Goal: Transaction & Acquisition: Purchase product/service

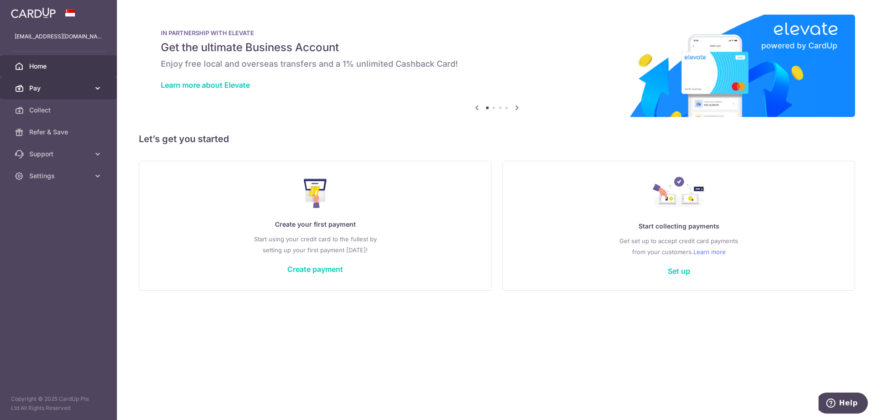
click at [36, 92] on span "Pay" at bounding box center [59, 88] width 60 height 9
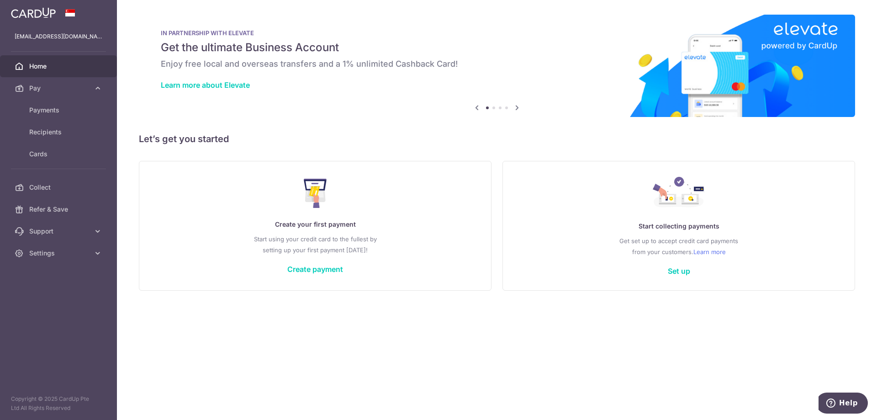
click at [339, 123] on div "× Pause Schedule Pause all future payments in this series Pause just this one p…" at bounding box center [497, 210] width 760 height 420
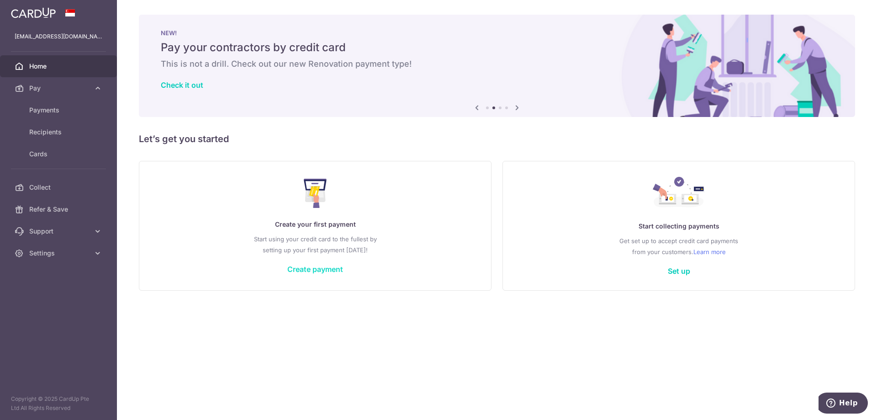
click at [327, 271] on link "Create payment" at bounding box center [315, 268] width 56 height 9
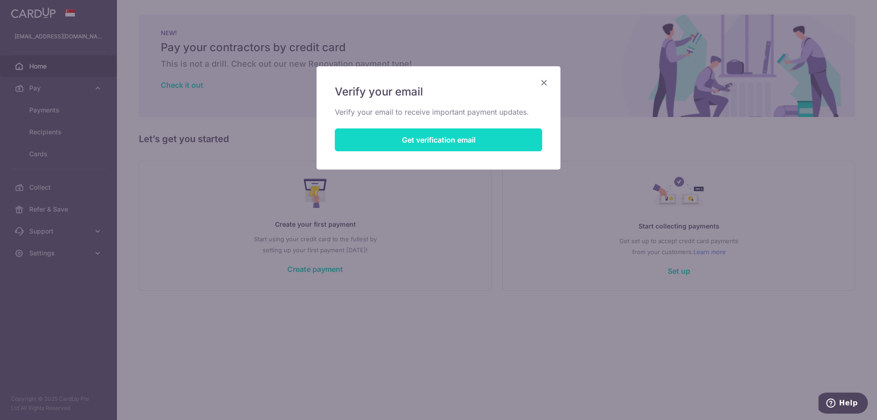
click at [462, 136] on button "Get verification email" at bounding box center [438, 139] width 207 height 23
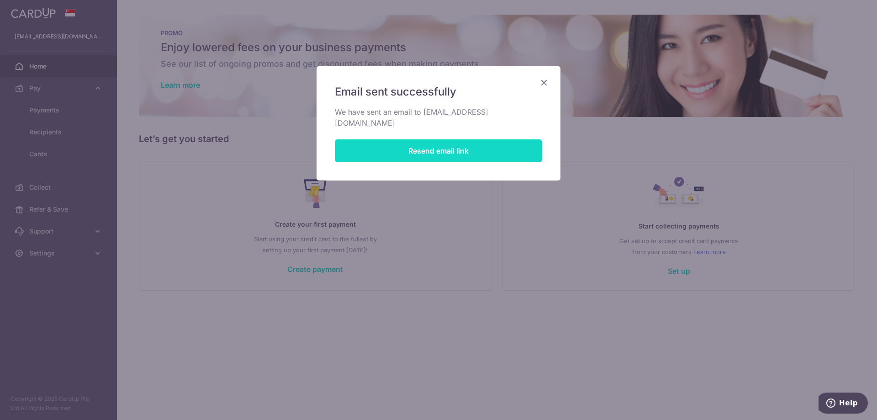
click at [447, 141] on button "Resend email link" at bounding box center [438, 150] width 207 height 23
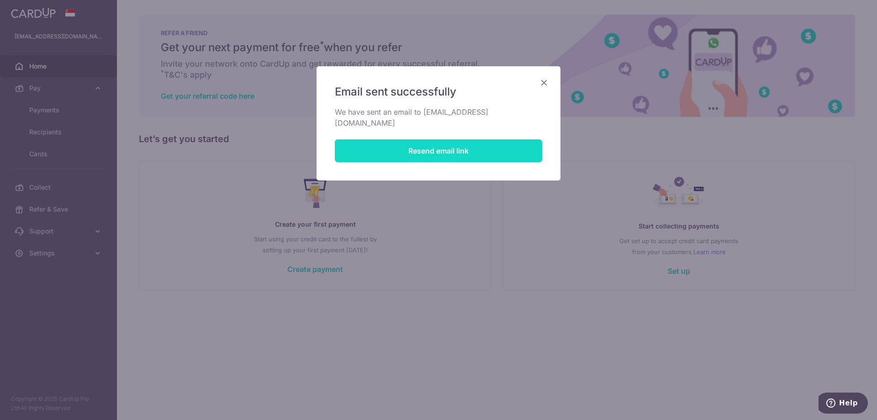
click at [447, 141] on button "Resend email link" at bounding box center [438, 150] width 207 height 23
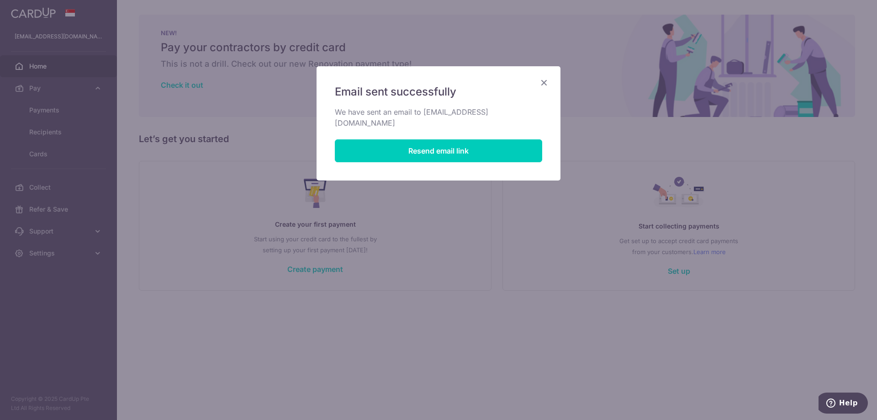
click at [544, 85] on icon "Close" at bounding box center [543, 82] width 11 height 11
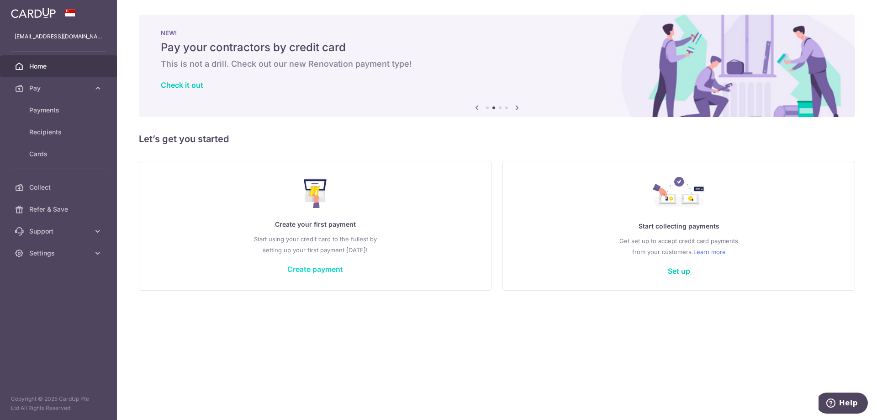
click at [307, 269] on link "Create payment" at bounding box center [315, 268] width 56 height 9
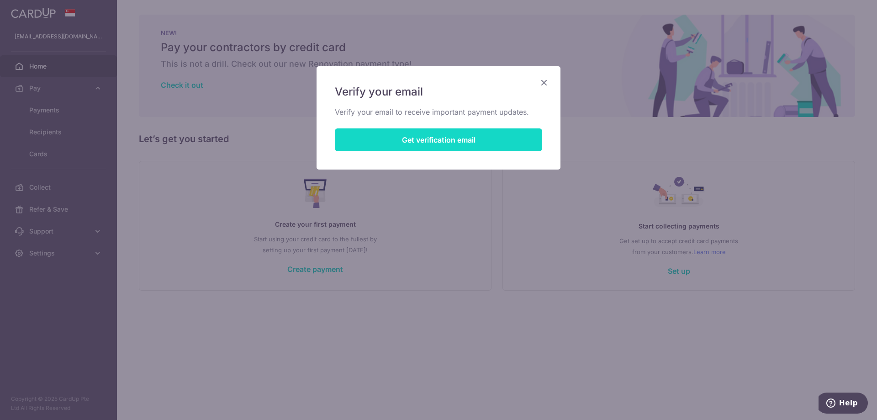
click at [435, 140] on button "Get verification email" at bounding box center [438, 139] width 207 height 23
click at [433, 140] on button "Resend email link" at bounding box center [438, 139] width 207 height 23
